Goal: Information Seeking & Learning: Learn about a topic

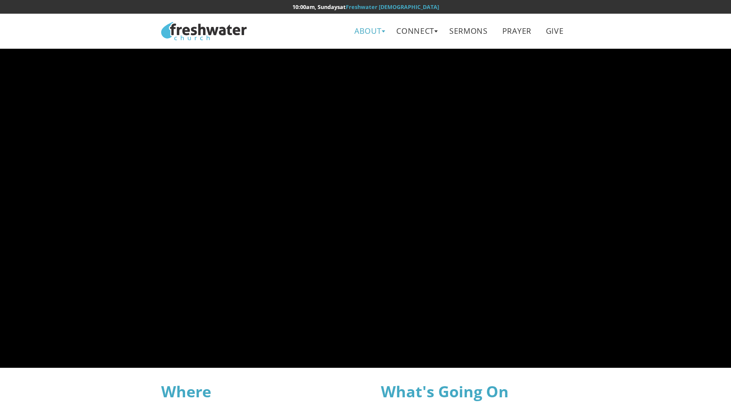
click at [379, 29] on link "About" at bounding box center [368, 30] width 40 height 19
click at [366, 54] on link "Beliefs" at bounding box center [371, 51] width 68 height 18
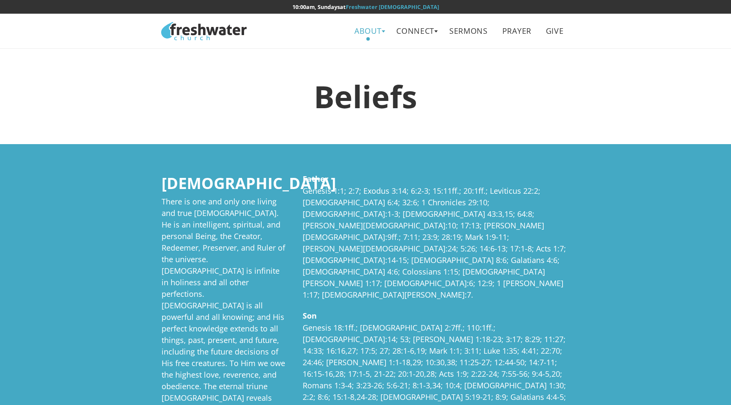
click at [366, 33] on link "About" at bounding box center [368, 30] width 40 height 19
click at [358, 68] on link "Leadership" at bounding box center [371, 68] width 68 height 18
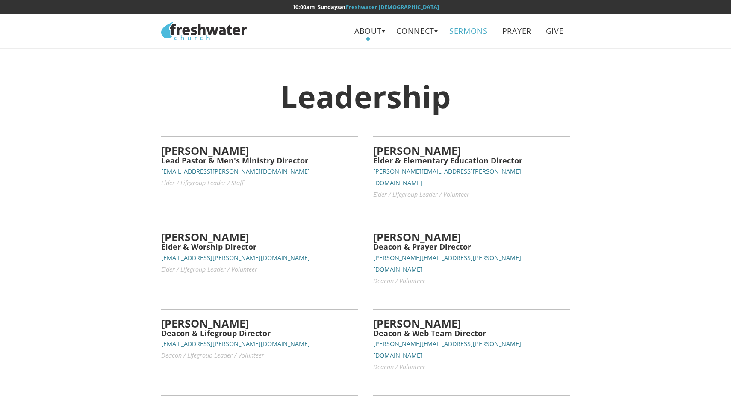
click at [468, 33] on link "Sermons" at bounding box center [468, 30] width 51 height 19
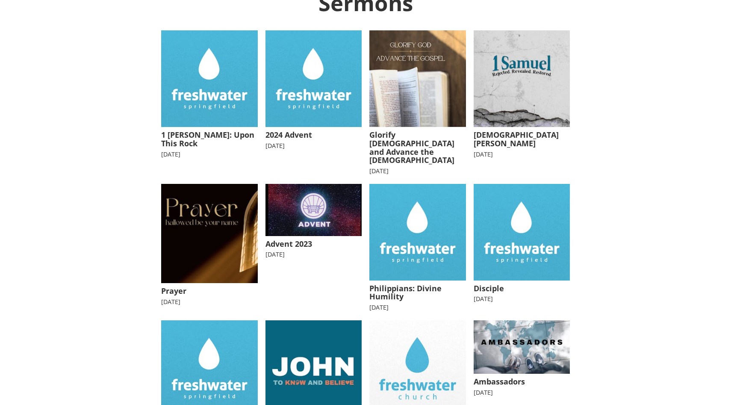
scroll to position [192, 0]
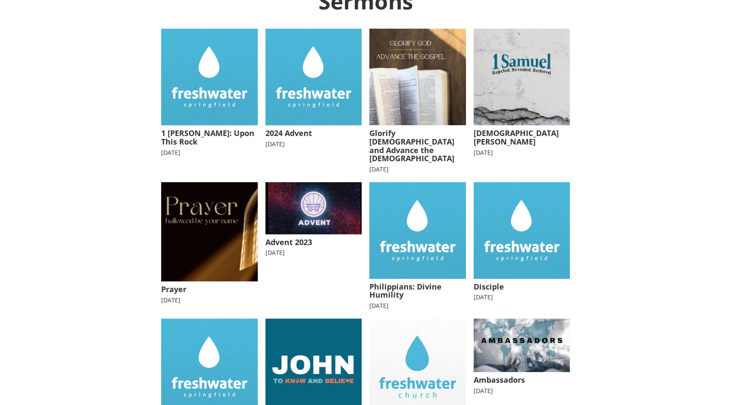
click at [494, 104] on img at bounding box center [522, 77] width 97 height 97
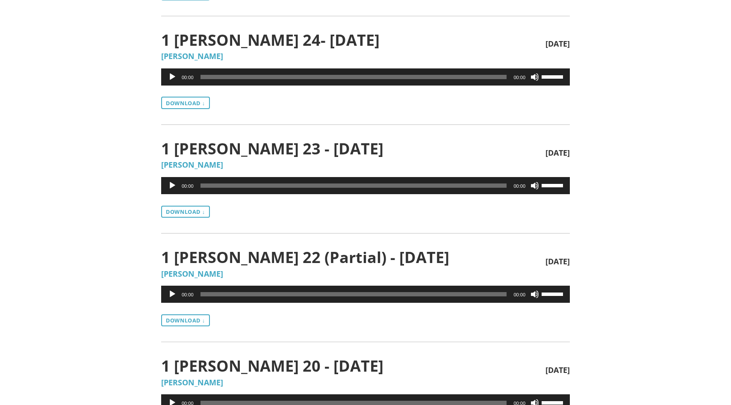
scroll to position [1022, 0]
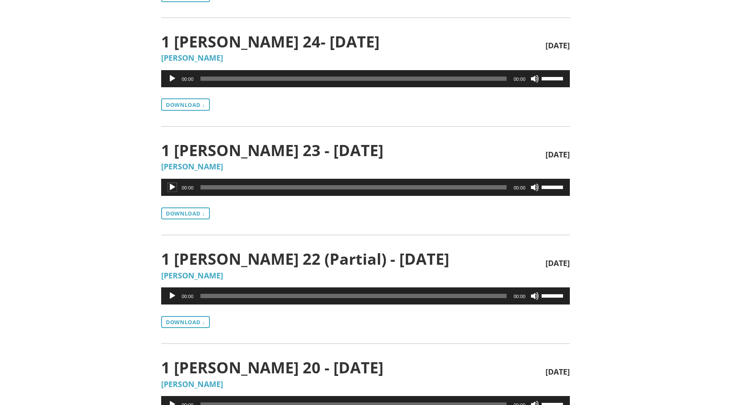
click at [171, 189] on button "Play" at bounding box center [172, 187] width 9 height 9
click at [218, 189] on div "00:00" at bounding box center [353, 187] width 306 height 17
click at [241, 187] on span "05:46" at bounding box center [353, 187] width 306 height 4
click at [244, 188] on span "06:12" at bounding box center [353, 187] width 306 height 4
click at [270, 187] on span "09:59" at bounding box center [353, 187] width 306 height 4
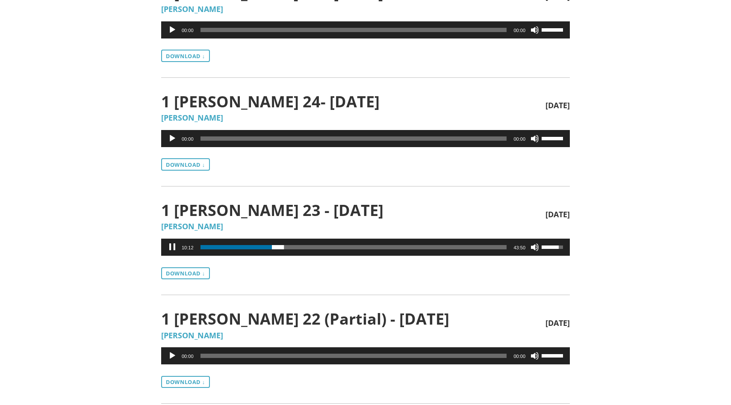
scroll to position [966, 0]
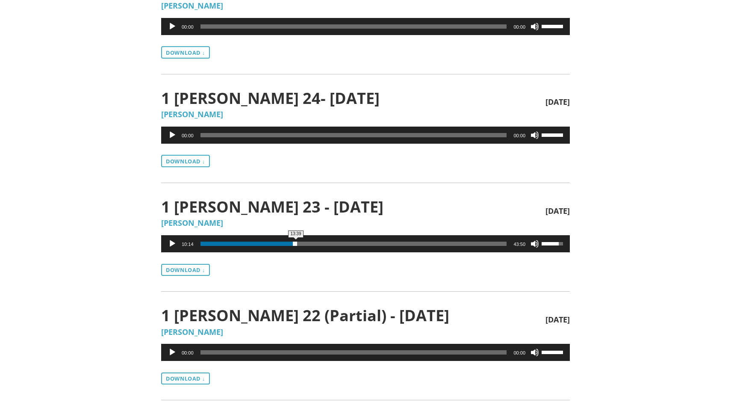
click at [296, 245] on span "13:39" at bounding box center [353, 244] width 306 height 4
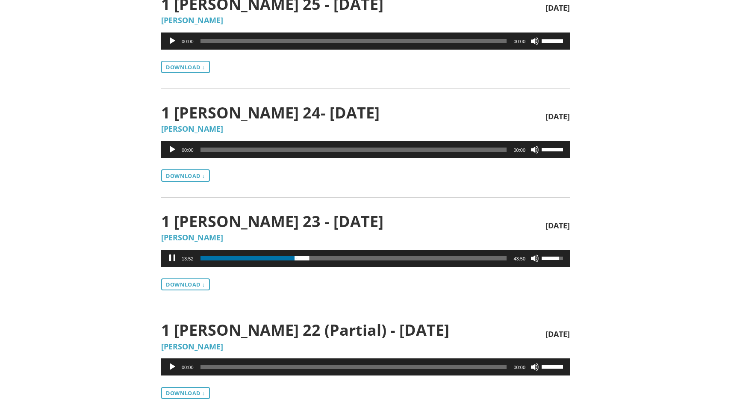
scroll to position [951, 0]
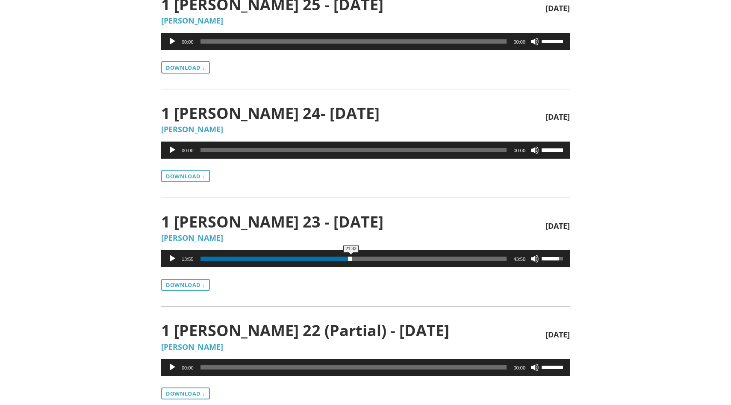
click at [351, 259] on span "21:33" at bounding box center [353, 258] width 306 height 4
click at [370, 259] on span "24:18" at bounding box center [353, 258] width 306 height 4
click at [395, 262] on div "27:54" at bounding box center [353, 258] width 306 height 17
click at [394, 257] on span "27:43" at bounding box center [353, 258] width 306 height 4
click at [476, 259] on span "39:28" at bounding box center [353, 258] width 306 height 4
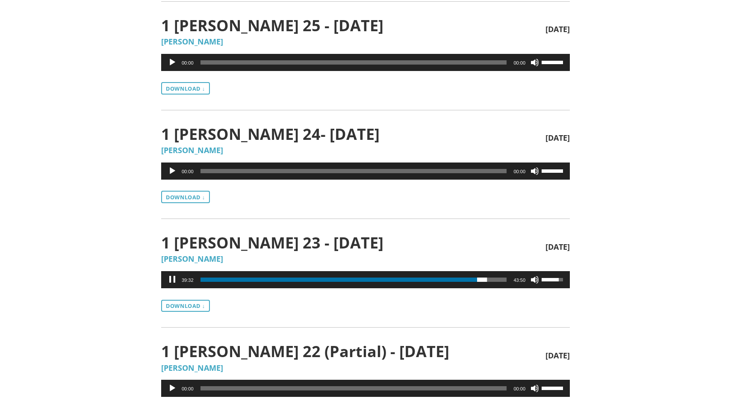
scroll to position [931, 0]
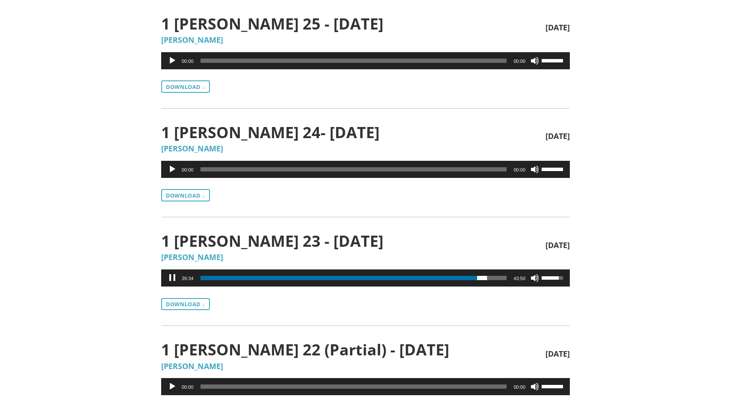
click at [173, 276] on button "Pause" at bounding box center [172, 278] width 9 height 9
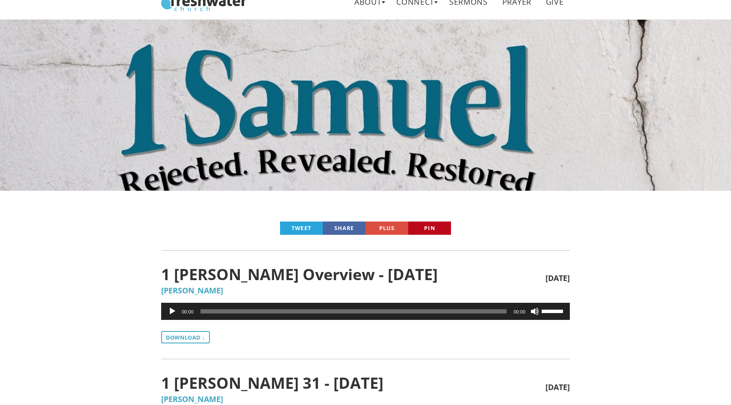
scroll to position [0, 0]
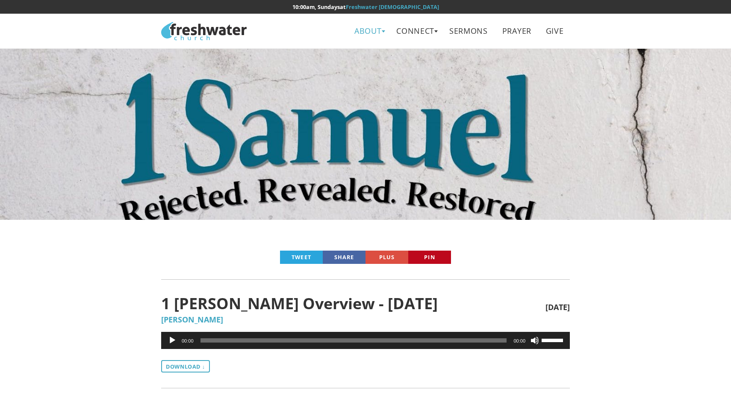
click at [366, 32] on link "About" at bounding box center [368, 30] width 40 height 19
click at [364, 50] on link "Beliefs" at bounding box center [371, 51] width 68 height 18
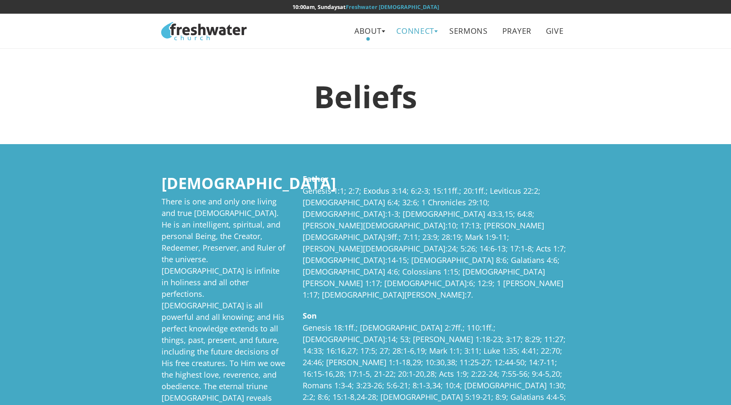
click at [432, 31] on link "Connect" at bounding box center [415, 30] width 51 height 19
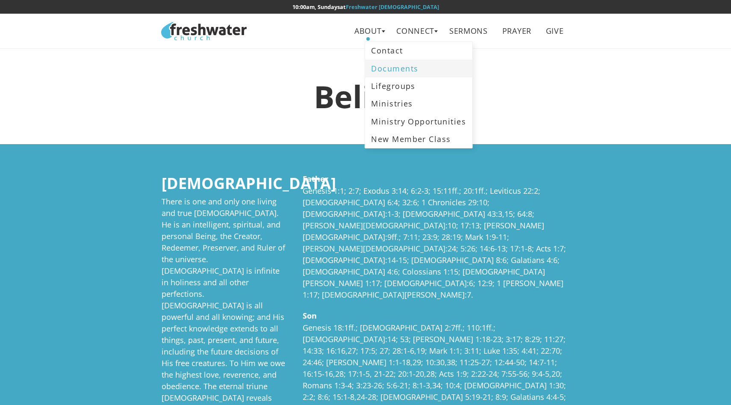
click at [404, 68] on link "Documents" at bounding box center [418, 68] width 107 height 18
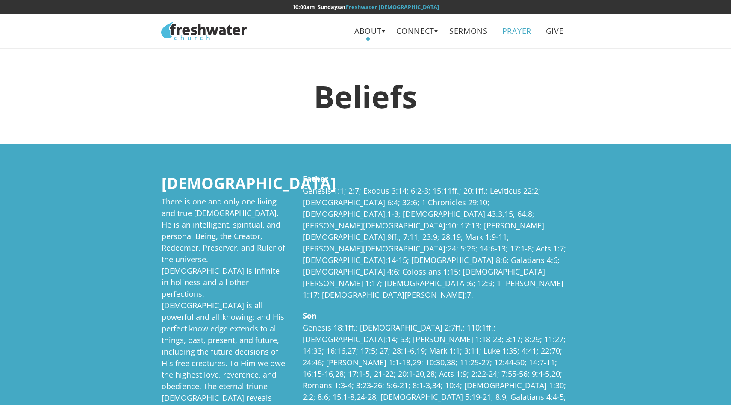
click at [521, 30] on link "Prayer" at bounding box center [516, 30] width 41 height 19
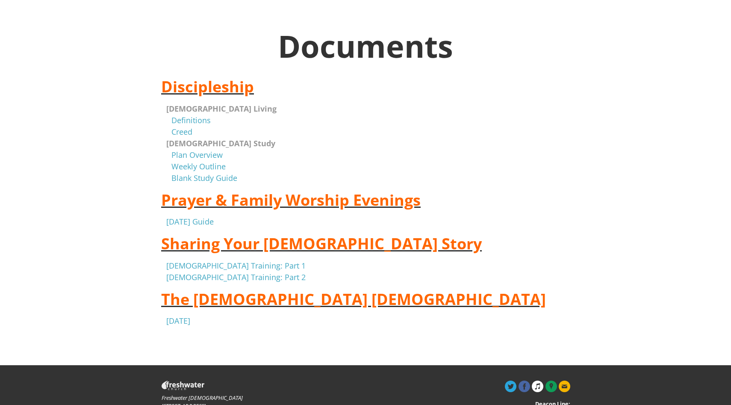
scroll to position [51, 0]
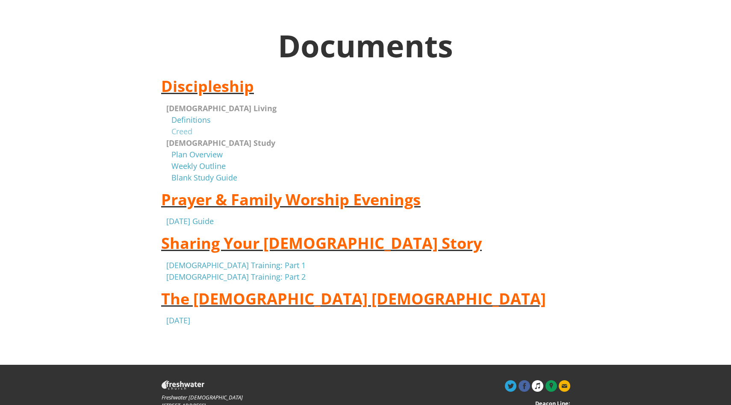
click at [188, 133] on link "Creed" at bounding box center [181, 131] width 21 height 10
click at [205, 156] on link "Plan Overview" at bounding box center [196, 154] width 51 height 10
click at [205, 162] on link "Weekly Outline" at bounding box center [198, 166] width 54 height 10
click at [205, 120] on link "Definitions" at bounding box center [190, 120] width 39 height 10
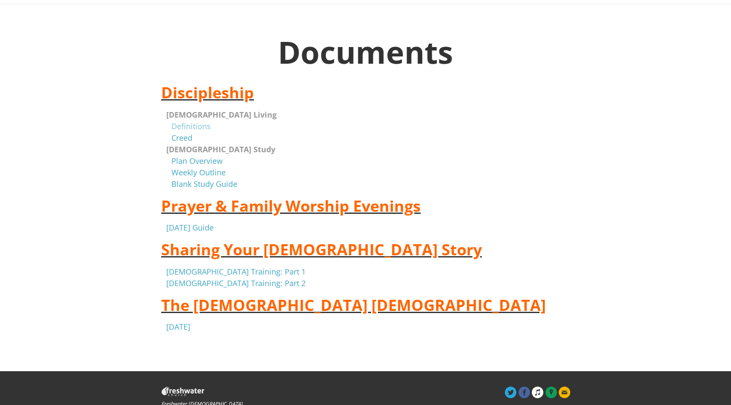
scroll to position [49, 0]
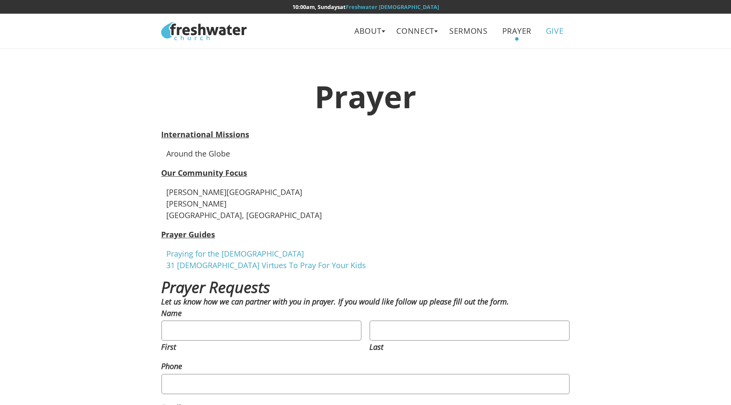
click at [553, 34] on link "Give" at bounding box center [554, 30] width 30 height 19
